Goal: Find specific page/section: Find specific page/section

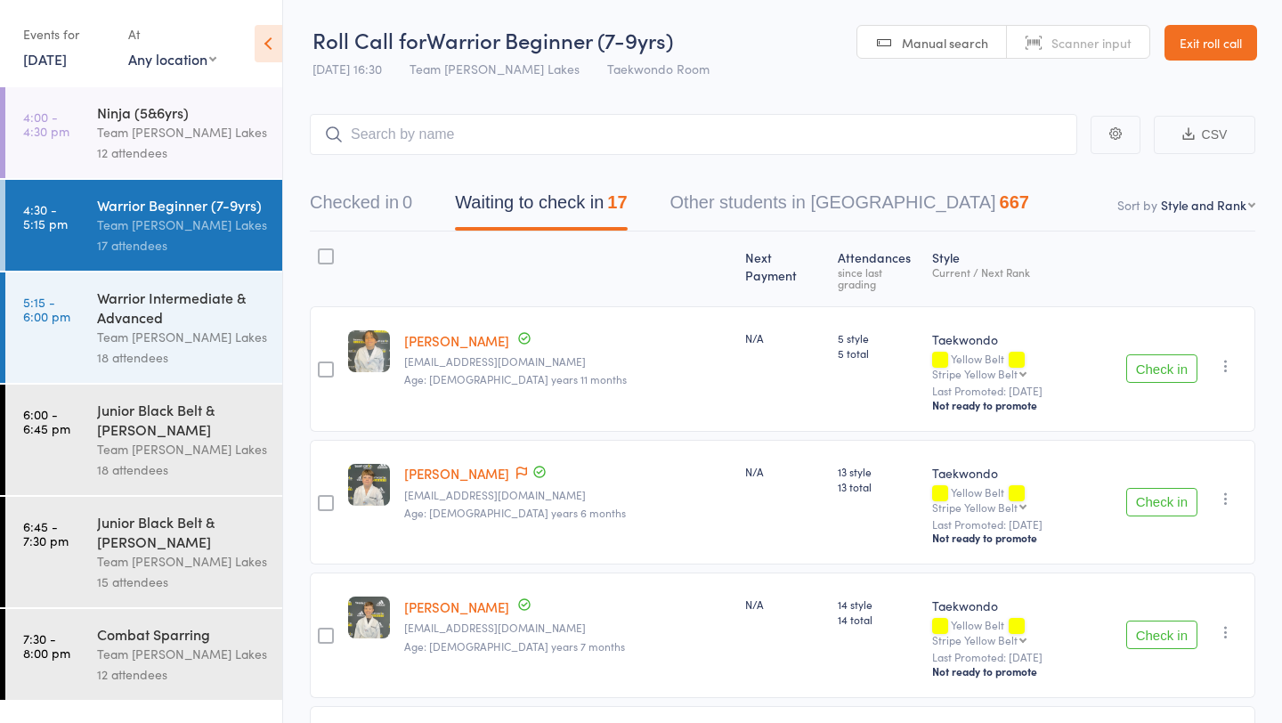
click at [1222, 52] on link "Exit roll call" at bounding box center [1210, 43] width 93 height 36
click at [1212, 44] on link "Exit roll call" at bounding box center [1210, 43] width 93 height 36
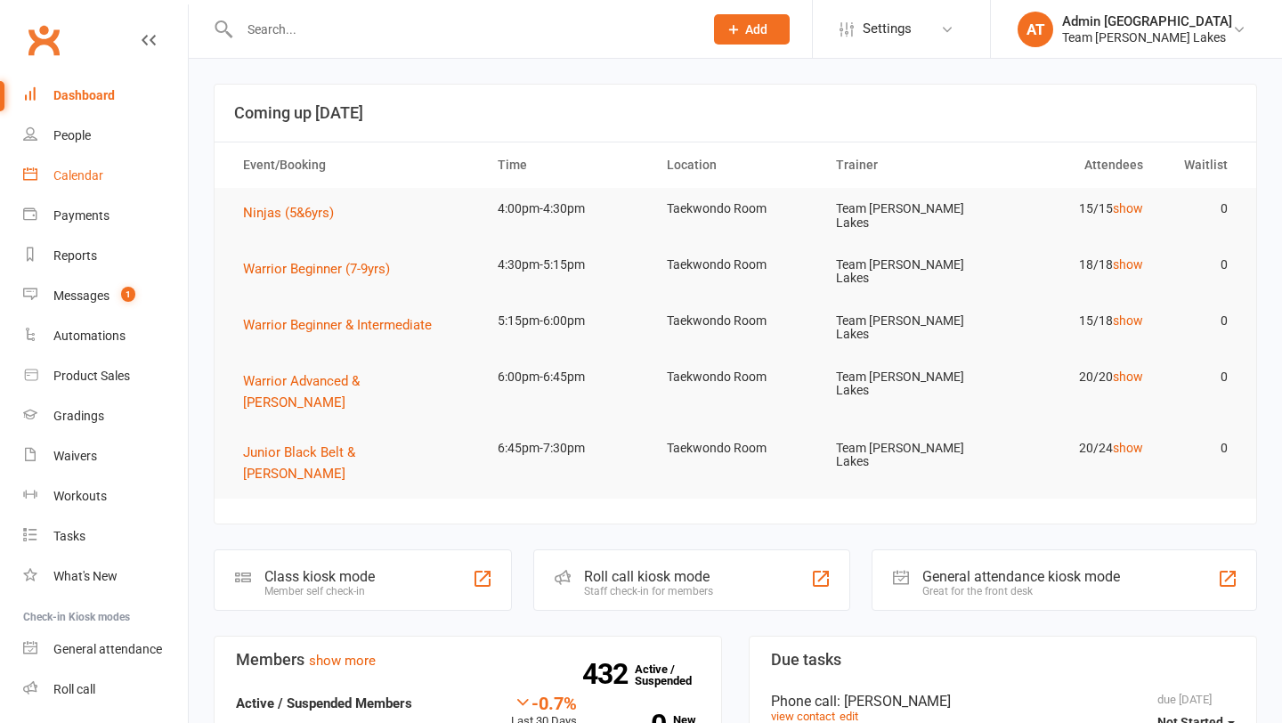
click at [76, 173] on div "Calendar" at bounding box center [78, 175] width 50 height 14
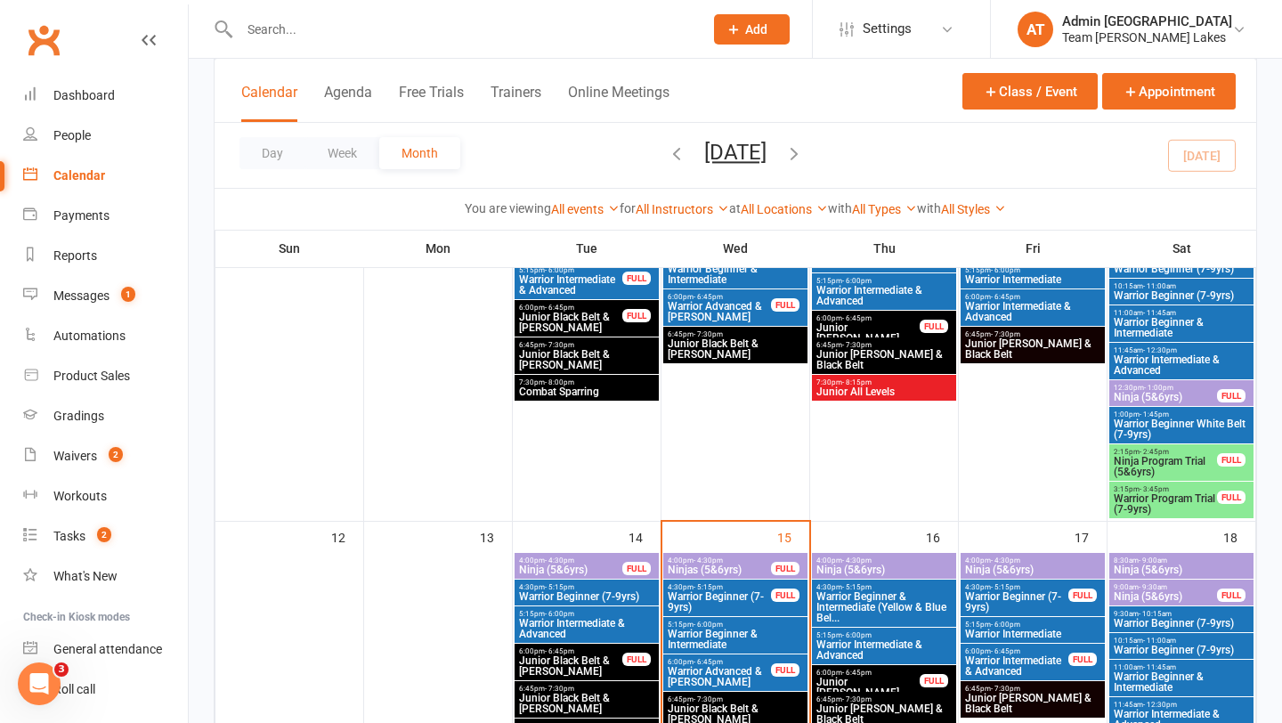
scroll to position [634, 0]
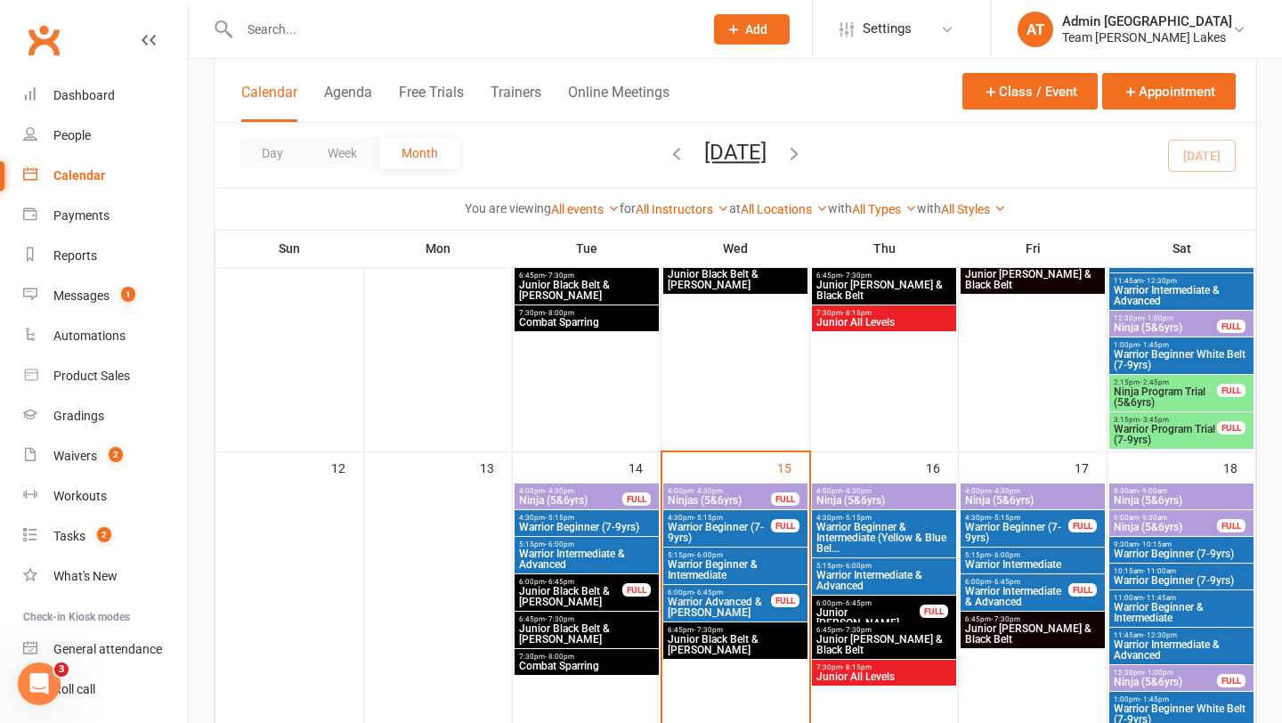
click at [1158, 503] on span "Ninja (5&6yrs)" at bounding box center [1181, 500] width 137 height 11
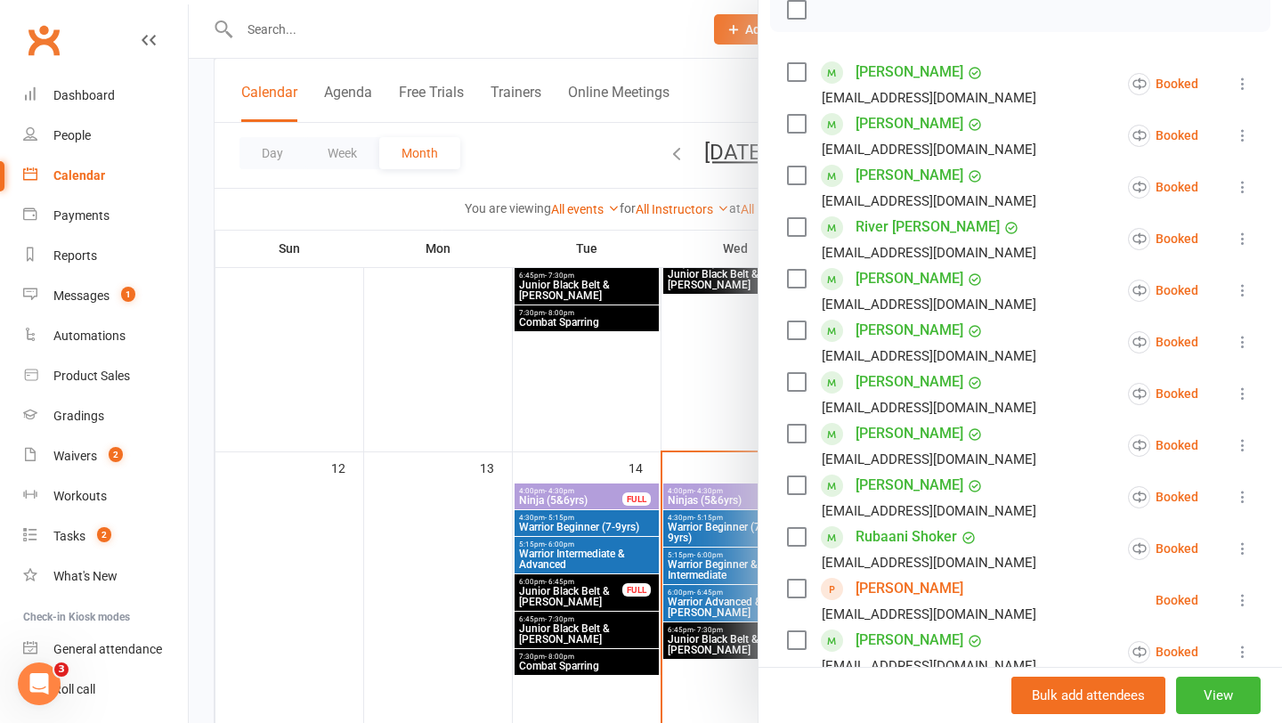
scroll to position [274, 0]
click at [259, 328] on div at bounding box center [735, 361] width 1093 height 723
